Goal: Transaction & Acquisition: Purchase product/service

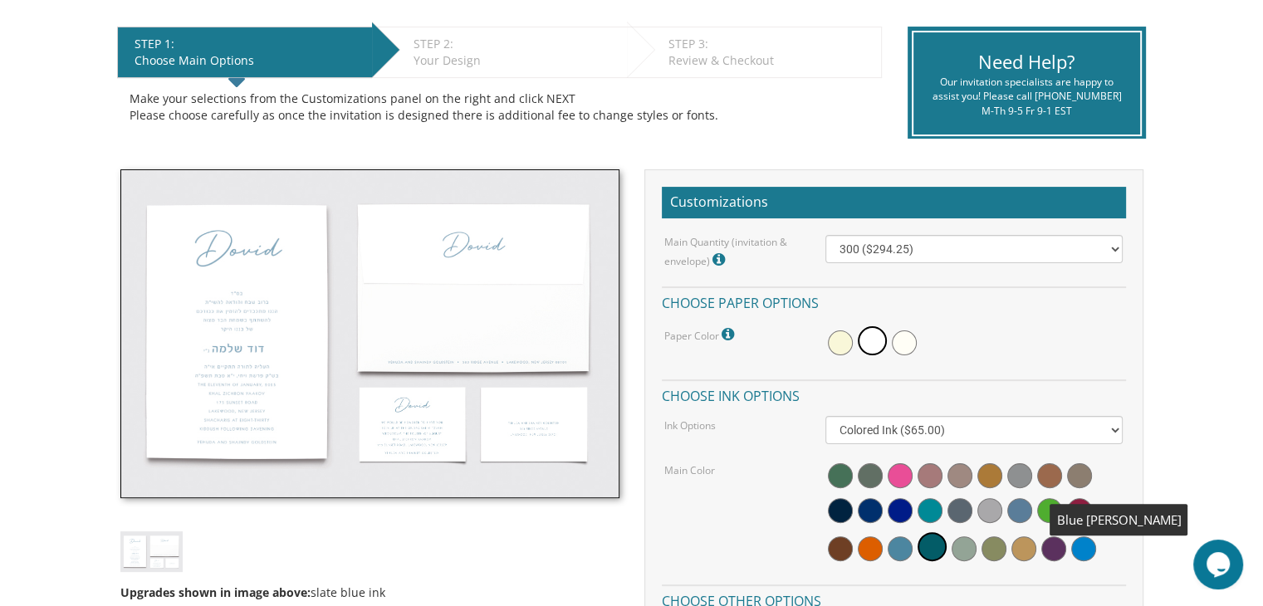
scroll to position [337, 0]
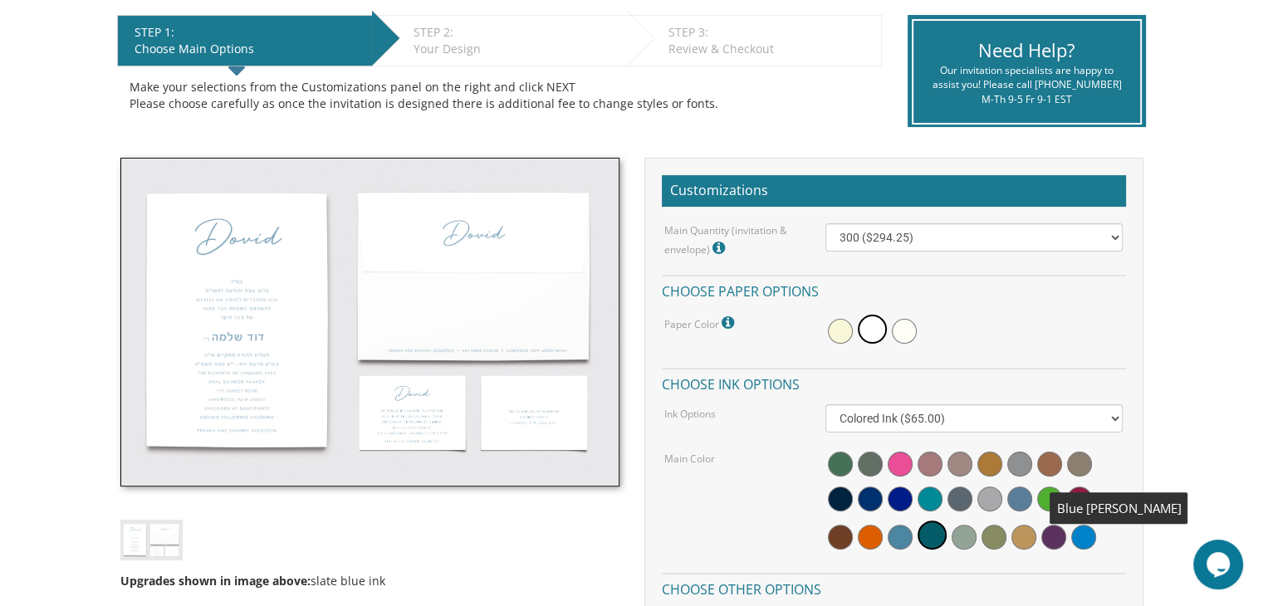
click at [1106, 240] on select "100 ($214.55) 200 ($254.60) 300 ($294.25) 400 ($333.55) 500 ($373.90) 600 ($413…" at bounding box center [973, 237] width 297 height 28
select select "200"
click at [825, 223] on select "100 ($214.55) 200 ($254.60) 300 ($294.25) 400 ($333.55) 500 ($373.90) 600 ($413…" at bounding box center [973, 237] width 297 height 28
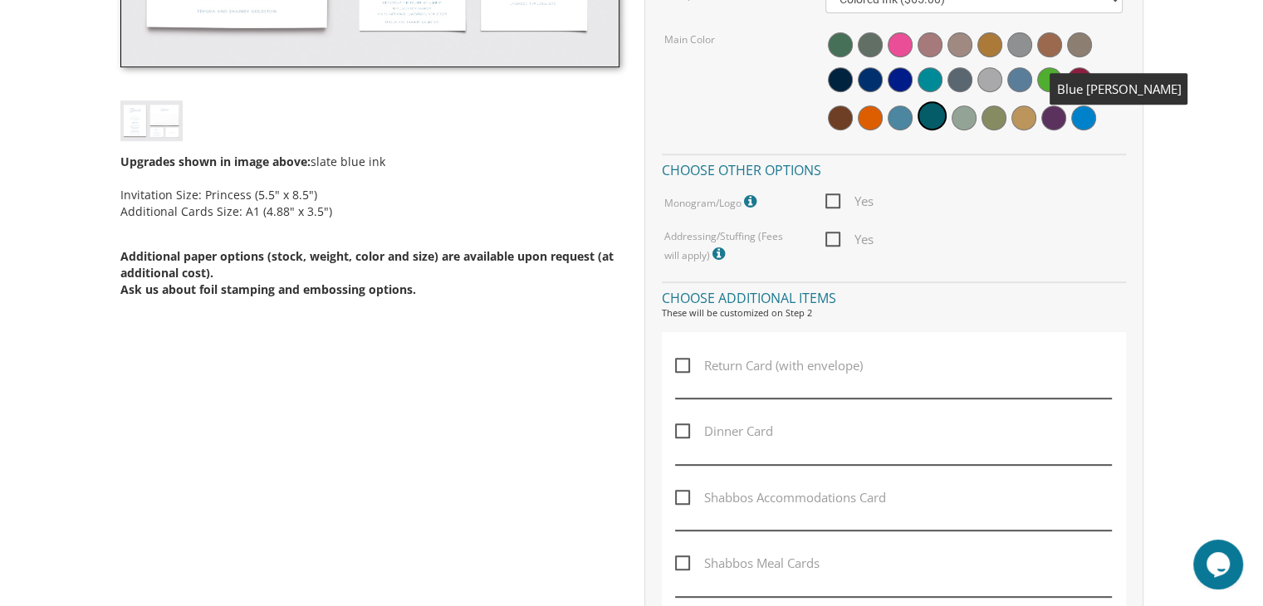
scroll to position [851, 0]
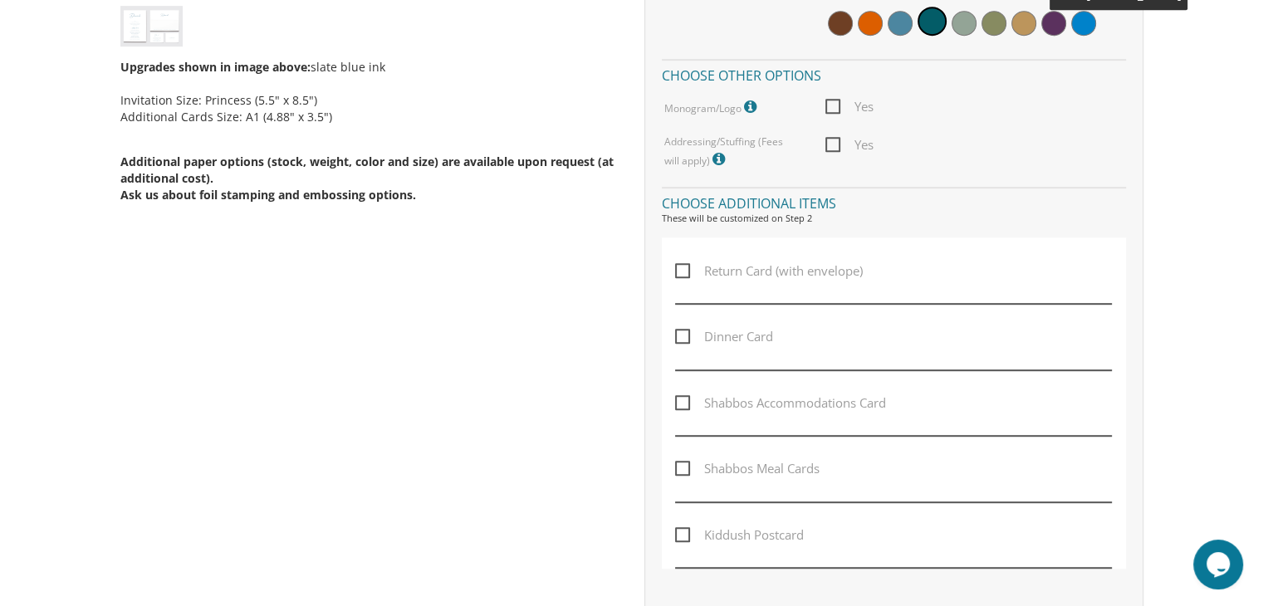
click at [682, 330] on span "Dinner Card" at bounding box center [724, 336] width 98 height 21
click at [682, 330] on input "Dinner Card" at bounding box center [680, 335] width 11 height 11
checkbox input "true"
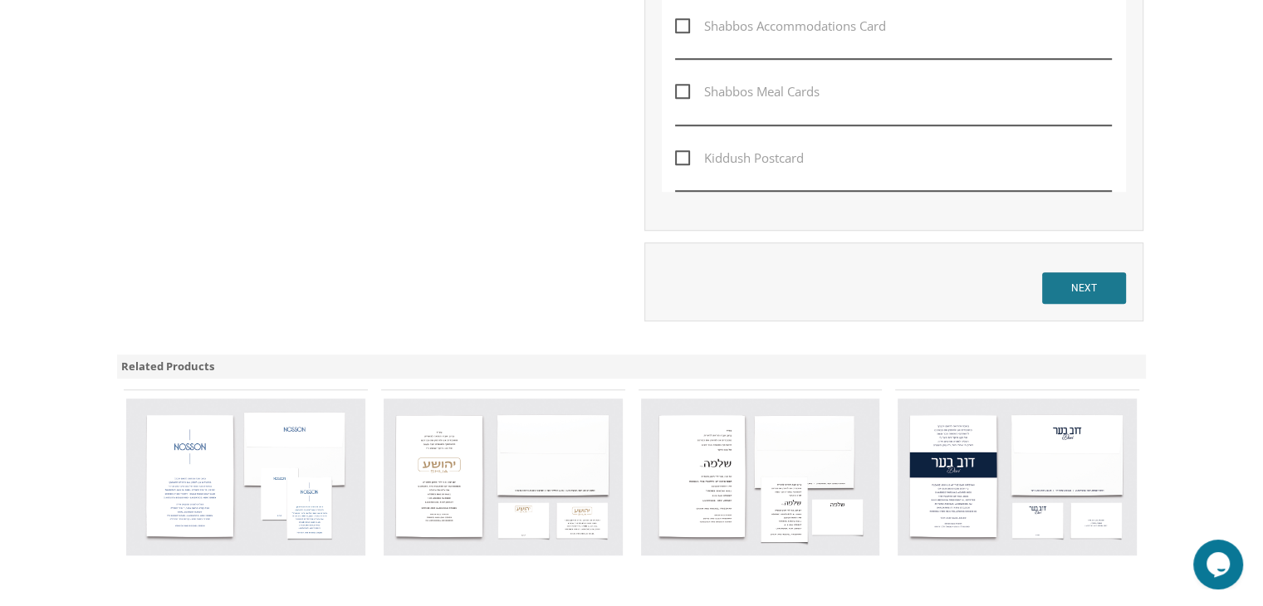
scroll to position [1216, 0]
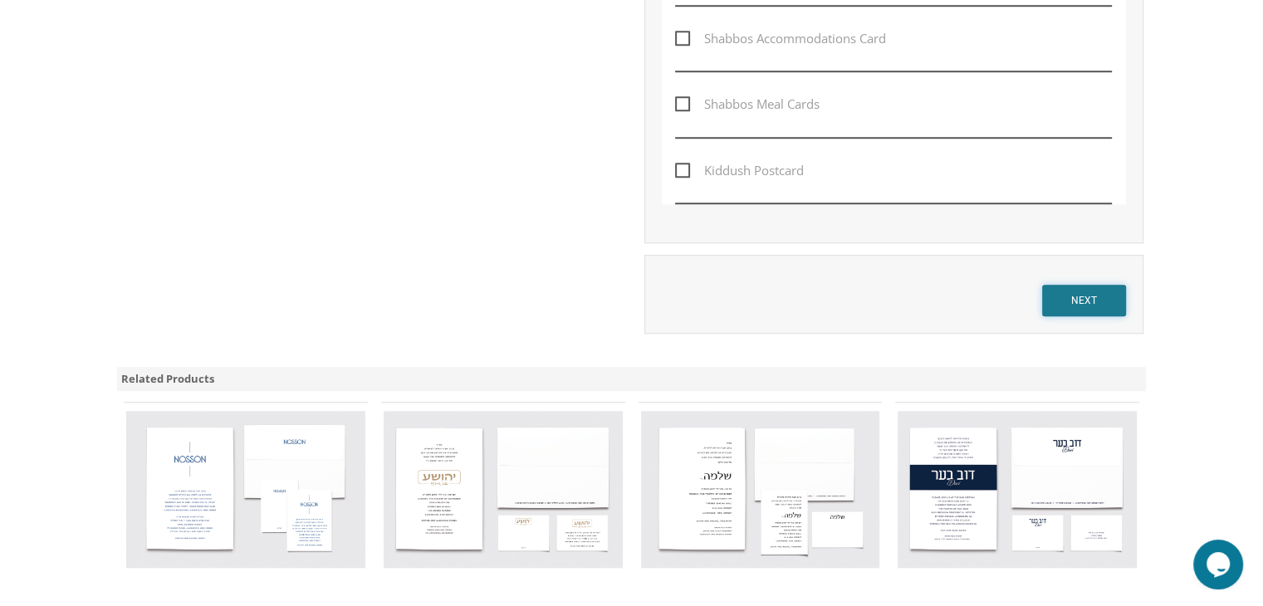
click at [1113, 292] on input "NEXT" at bounding box center [1084, 301] width 84 height 32
click at [1077, 300] on input "NEXT" at bounding box center [1084, 301] width 84 height 32
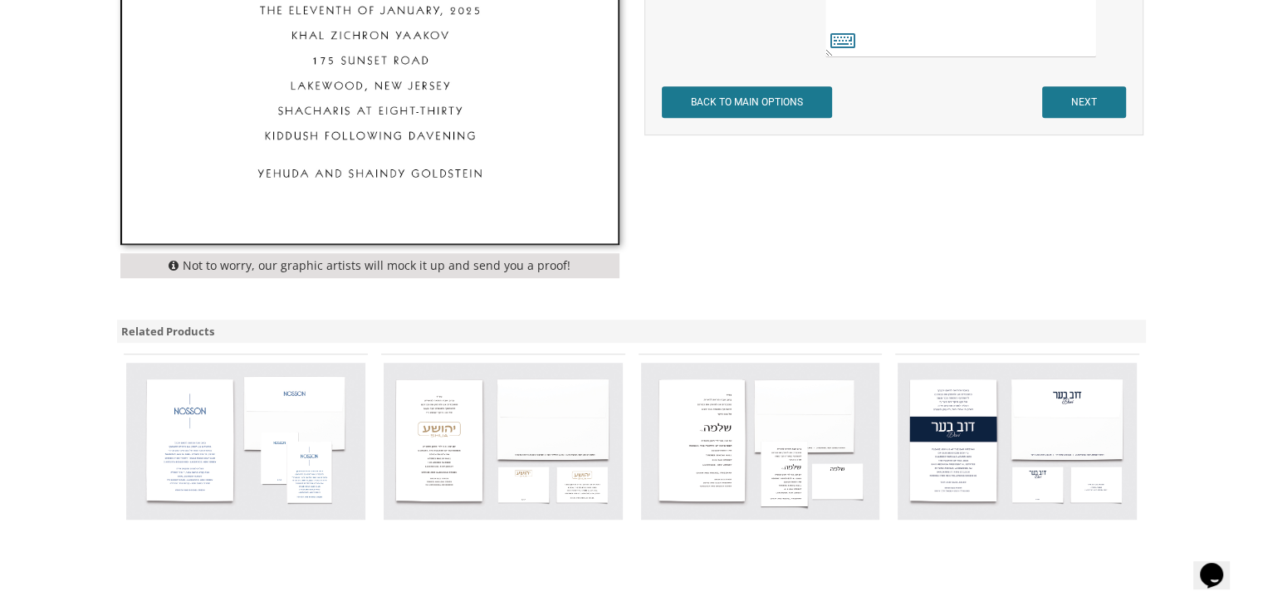
scroll to position [1015, 0]
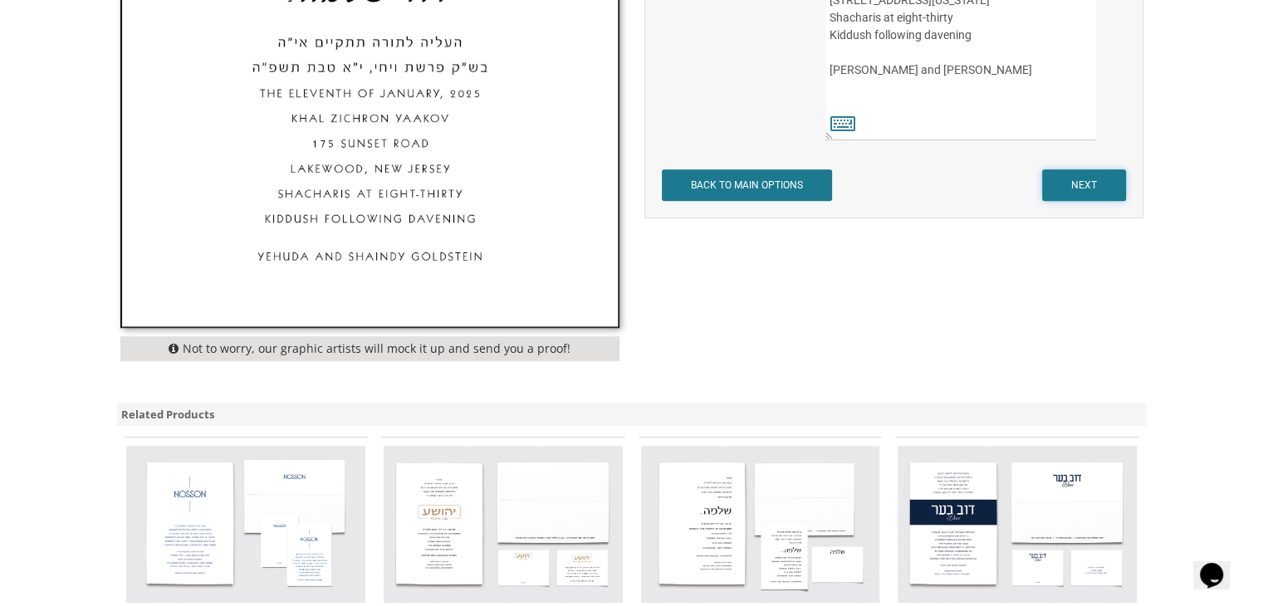
click at [1110, 182] on input "NEXT" at bounding box center [1084, 185] width 84 height 32
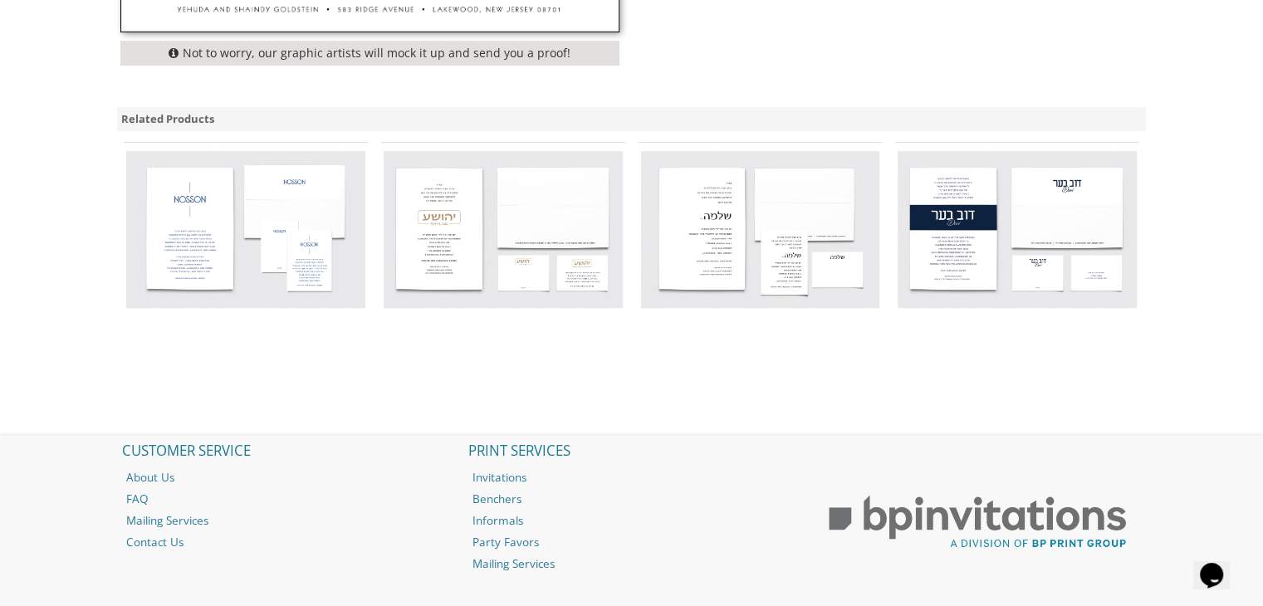
scroll to position [614, 0]
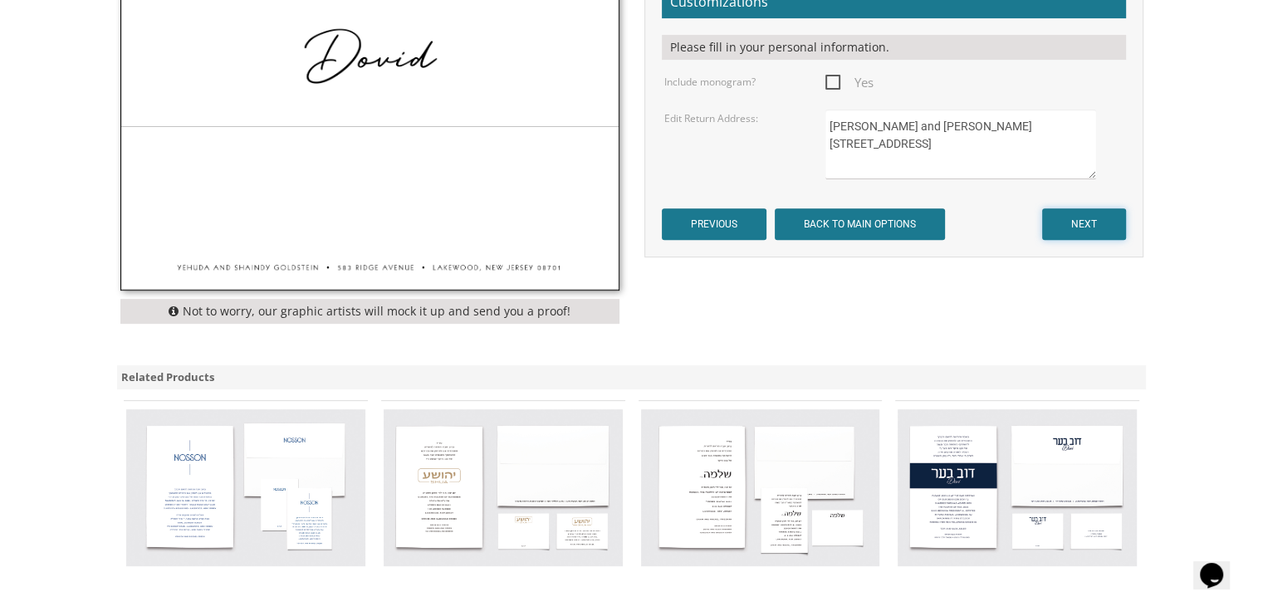
click at [1099, 223] on input "NEXT" at bounding box center [1084, 224] width 84 height 32
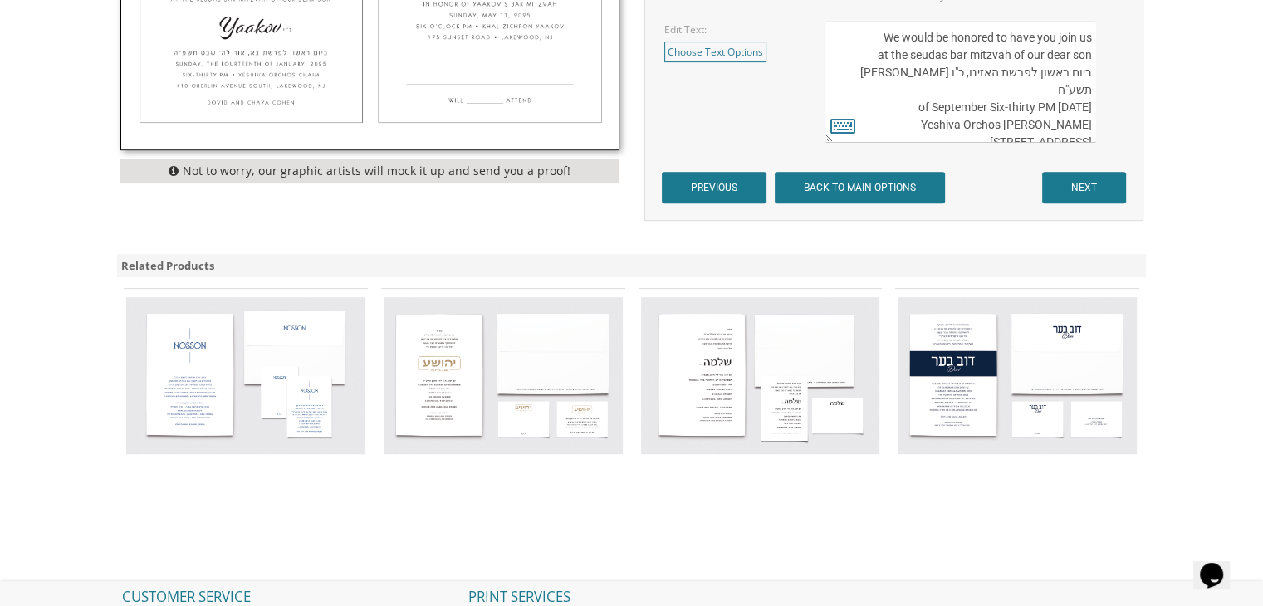
scroll to position [565, 0]
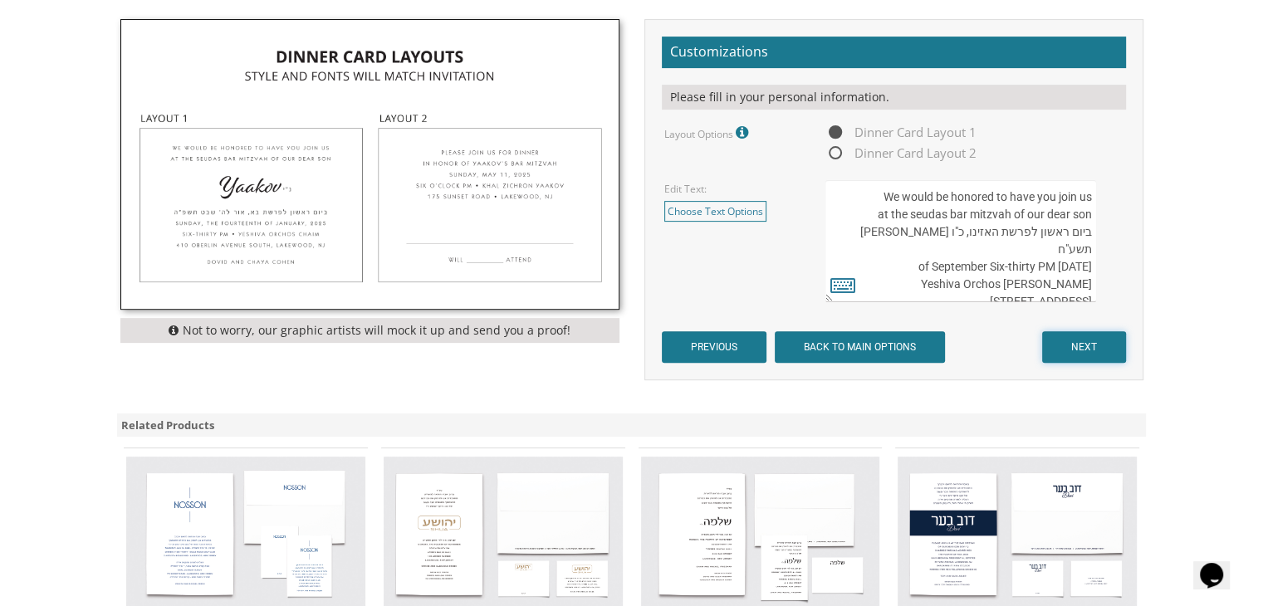
click at [1103, 332] on input "NEXT" at bounding box center [1084, 347] width 84 height 32
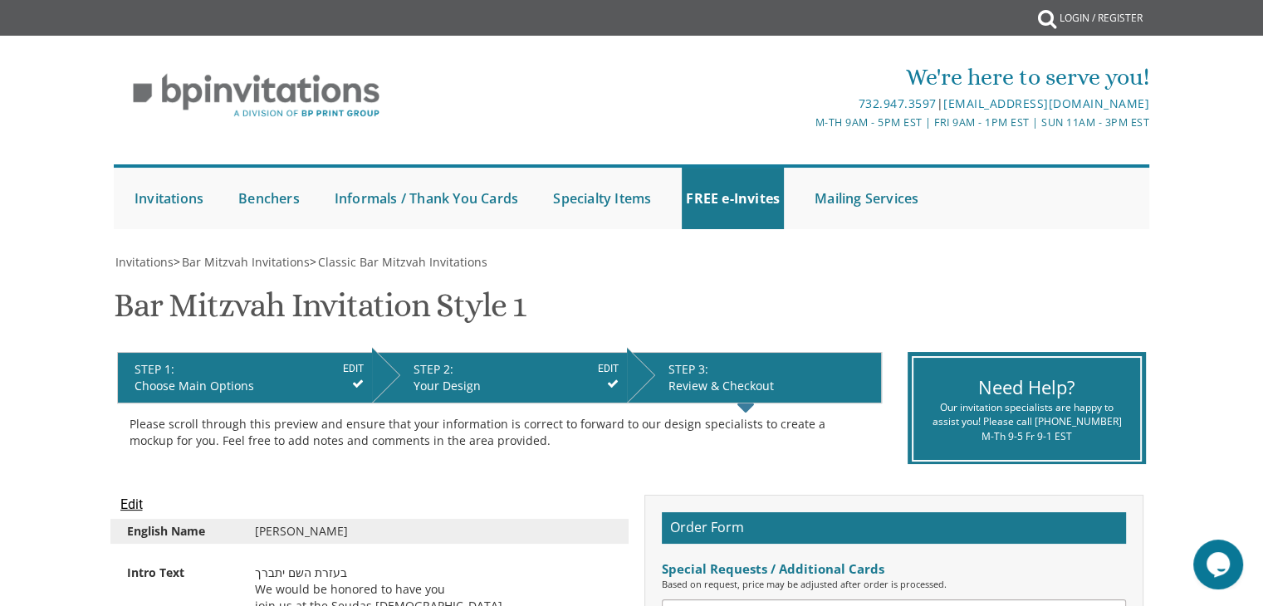
click at [176, 389] on div "Choose Main Options" at bounding box center [249, 386] width 229 height 17
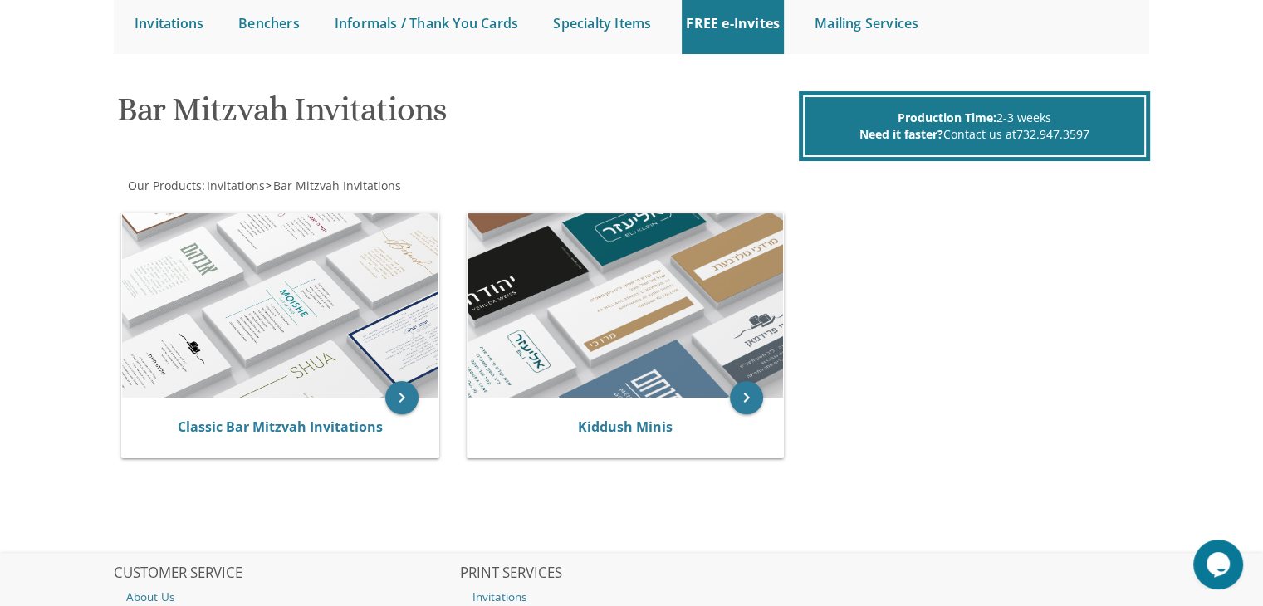
scroll to position [179, 0]
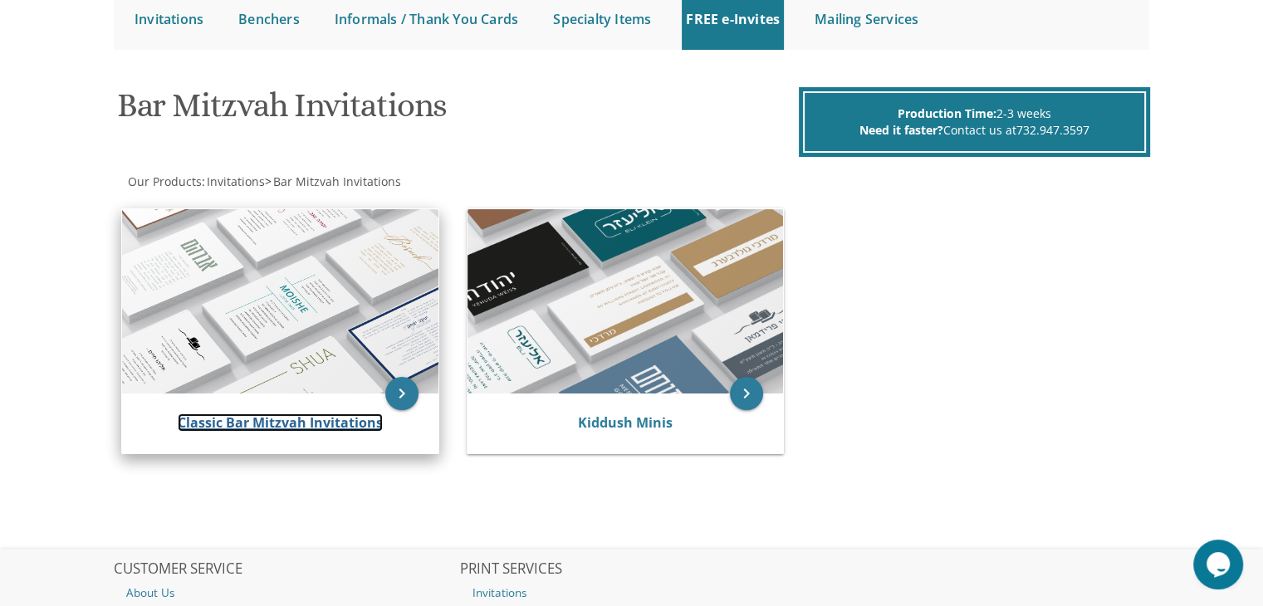
click at [311, 413] on link "Classic Bar Mitzvah Invitations" at bounding box center [280, 422] width 205 height 18
click at [369, 295] on img at bounding box center [280, 301] width 316 height 184
click at [314, 420] on link "Classic Bar Mitzvah Invitations" at bounding box center [280, 422] width 205 height 18
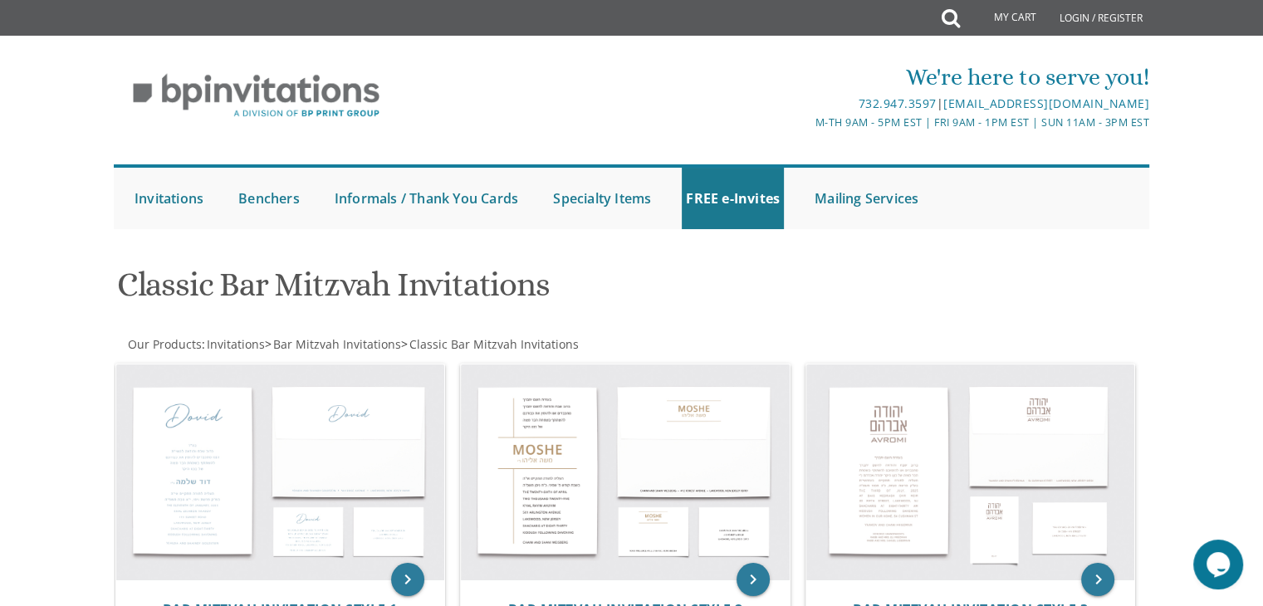
click at [314, 420] on img at bounding box center [280, 472] width 329 height 216
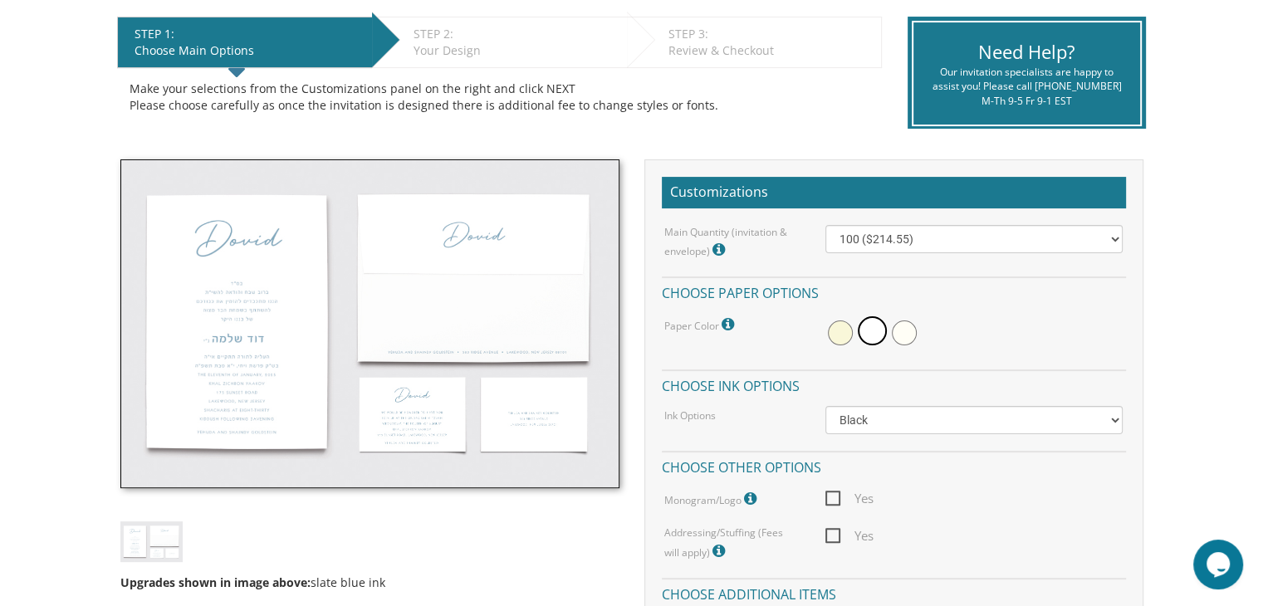
scroll to position [506, 0]
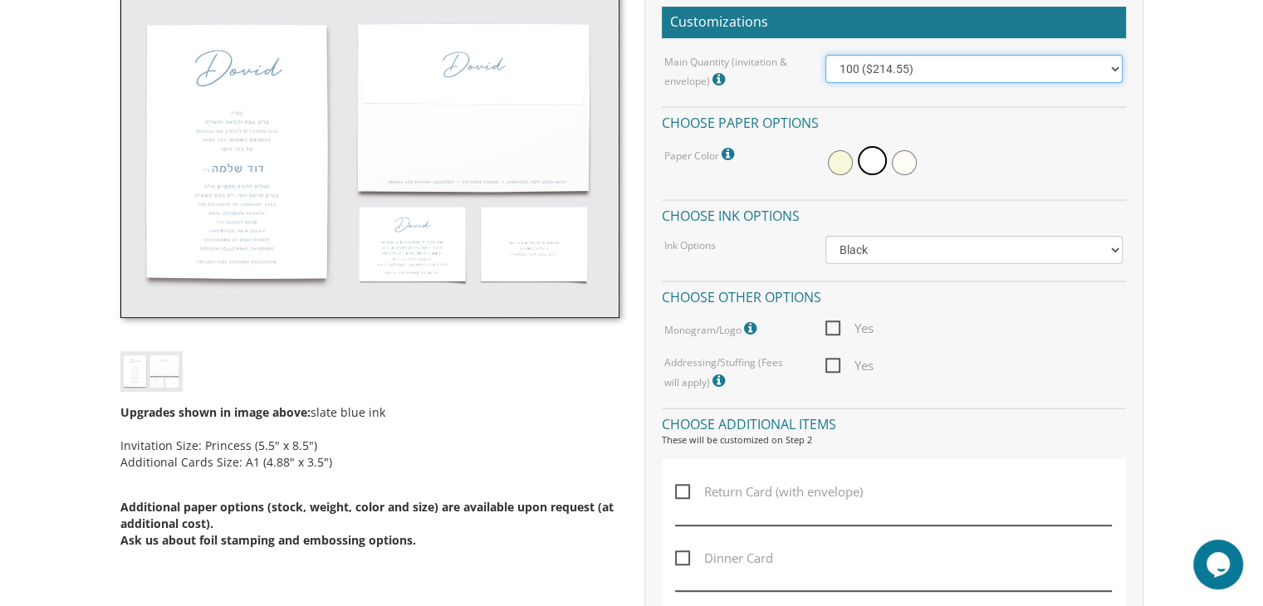
click at [1114, 64] on select "100 ($214.55) 200 ($254.60) 300 ($294.25) 400 ($333.55) 500 ($373.90) 600 ($413…" at bounding box center [973, 69] width 297 height 28
select select "200"
click at [825, 55] on select "100 ($214.55) 200 ($254.60) 300 ($294.25) 400 ($333.55) 500 ($373.90) 600 ($413…" at bounding box center [973, 69] width 297 height 28
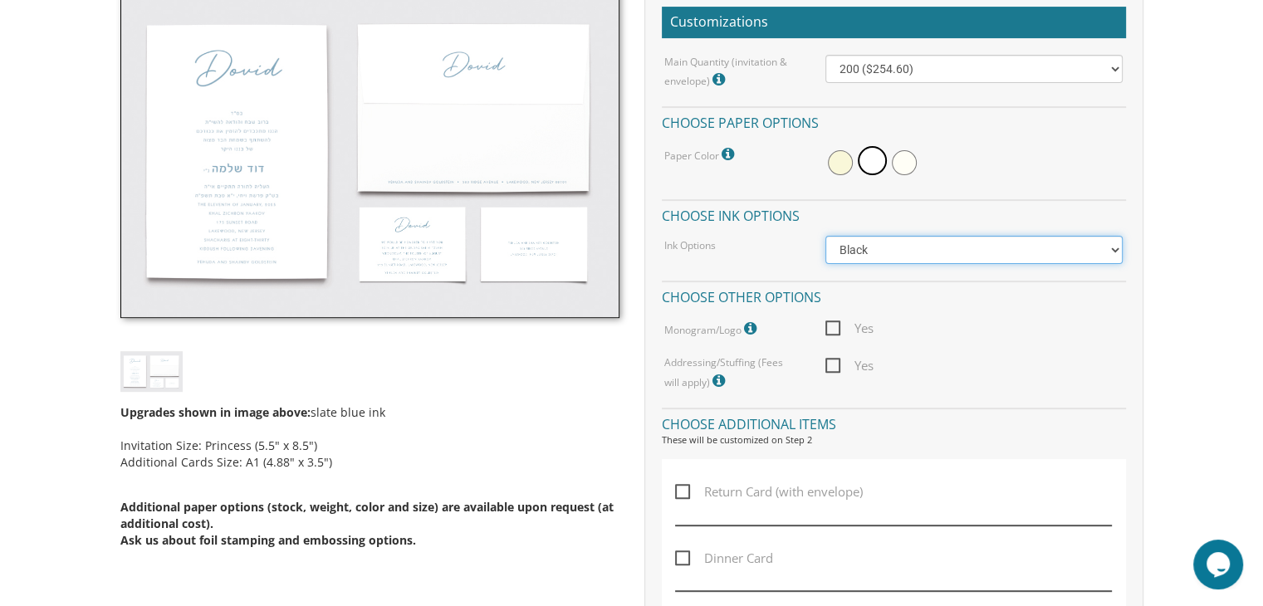
click at [1092, 248] on select "Black Colored Ink ($65.00) Black + One Color ($100.00) Two Colors ($165.00)" at bounding box center [973, 250] width 297 height 28
select select "Standard"
click at [825, 236] on select "Black Colored Ink ($65.00) Black + One Color ($100.00) Two Colors ($165.00)" at bounding box center [973, 250] width 297 height 28
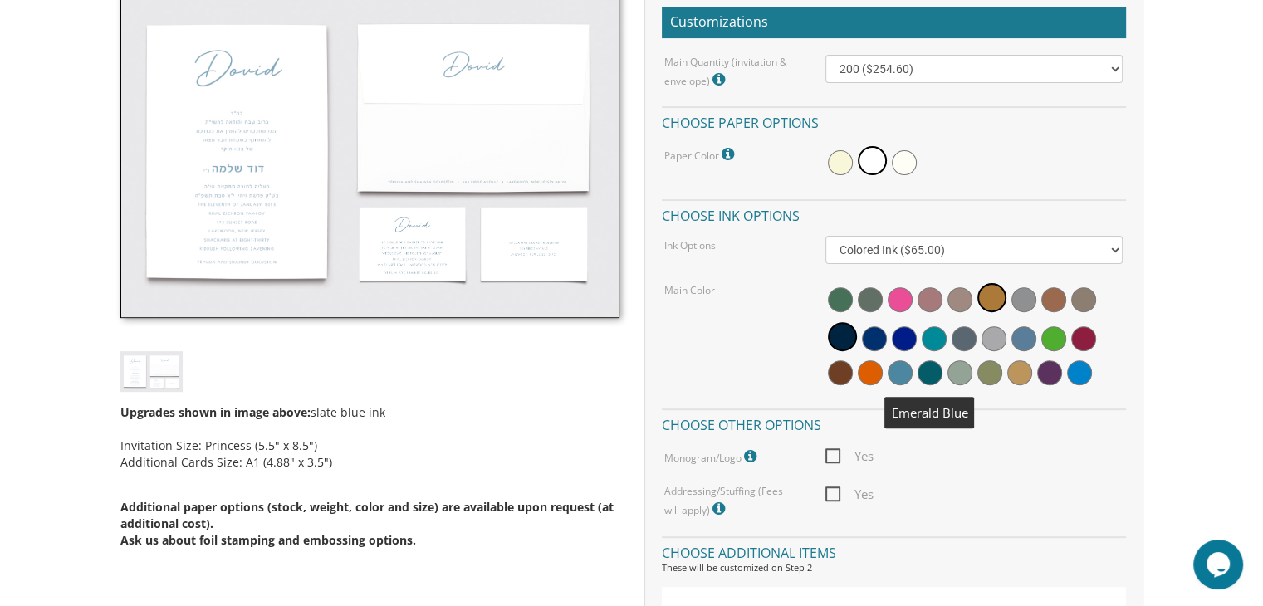
click at [930, 373] on span at bounding box center [929, 372] width 25 height 25
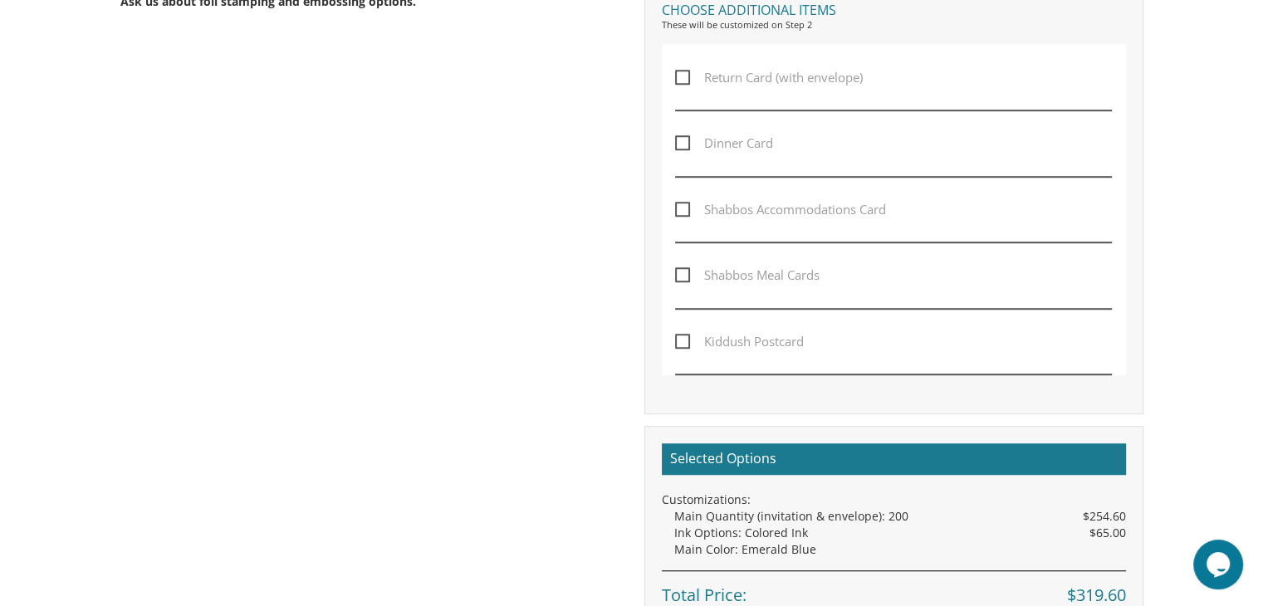
scroll to position [1076, 0]
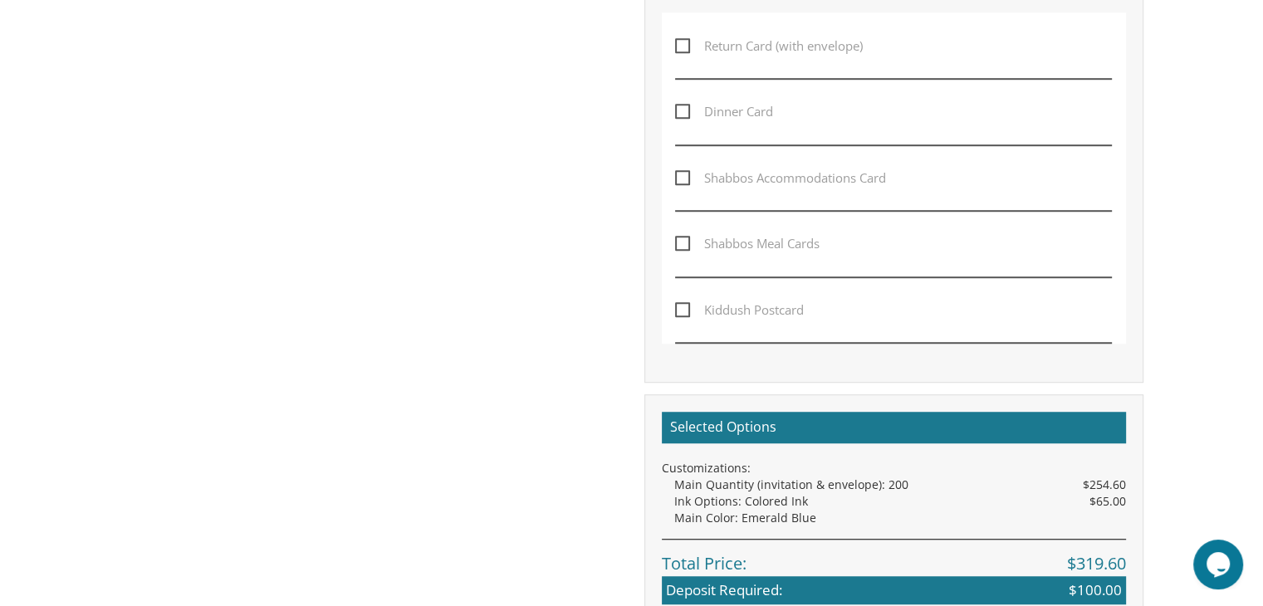
click at [678, 105] on span "Dinner Card" at bounding box center [724, 111] width 98 height 21
click at [678, 105] on input "Dinner Card" at bounding box center [680, 110] width 11 height 11
checkbox input "true"
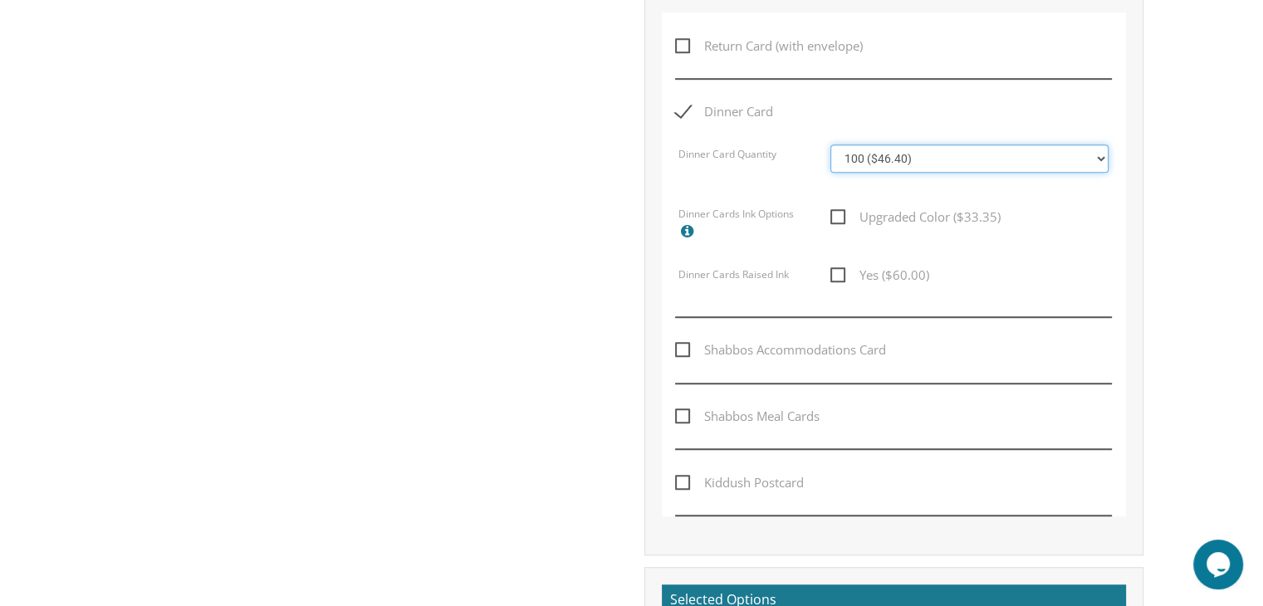
click at [1098, 159] on select "100 ($46.40) 200 ($55.20) 300 ($61.85) 400 ($70.60) 500 ($77.20) 600 ($85.95) 7…" at bounding box center [969, 158] width 278 height 28
select select "200"
click at [830, 144] on select "100 ($46.40) 200 ($55.20) 300 ($61.85) 400 ($70.60) 500 ($77.20) 600 ($85.95) 7…" at bounding box center [969, 158] width 278 height 28
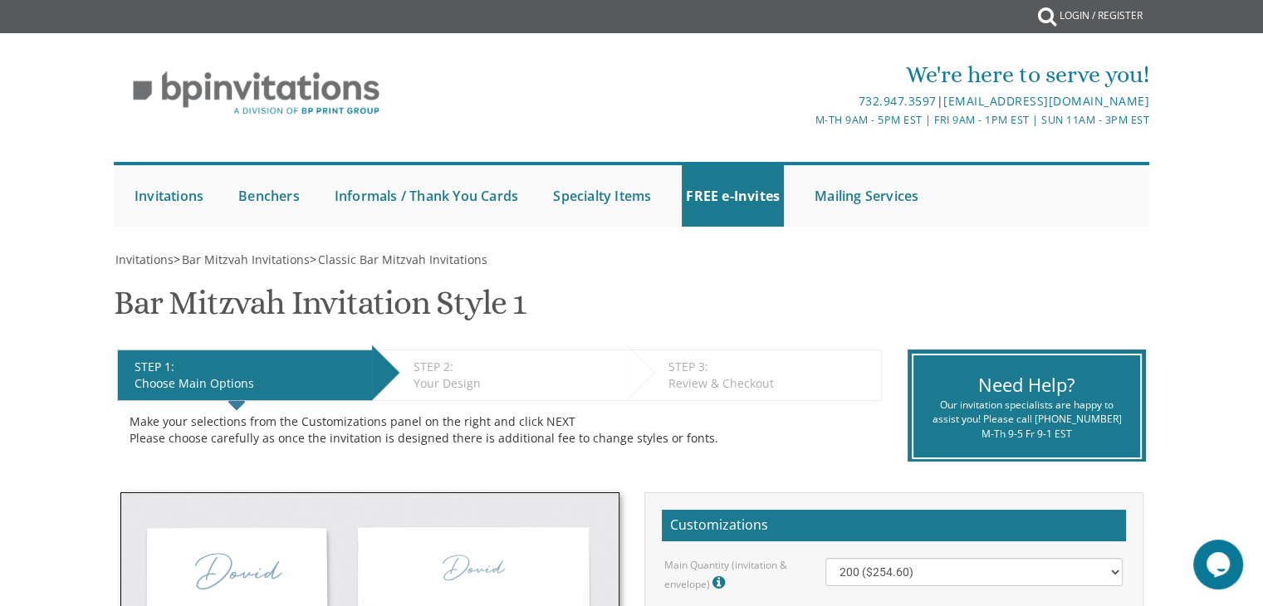
scroll to position [0, 0]
